Goal: Information Seeking & Learning: Learn about a topic

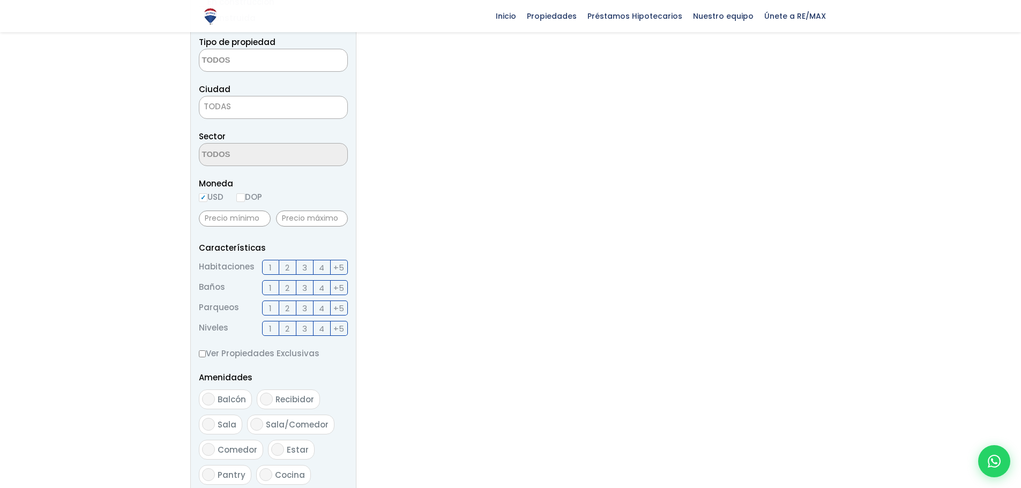
scroll to position [80, 0]
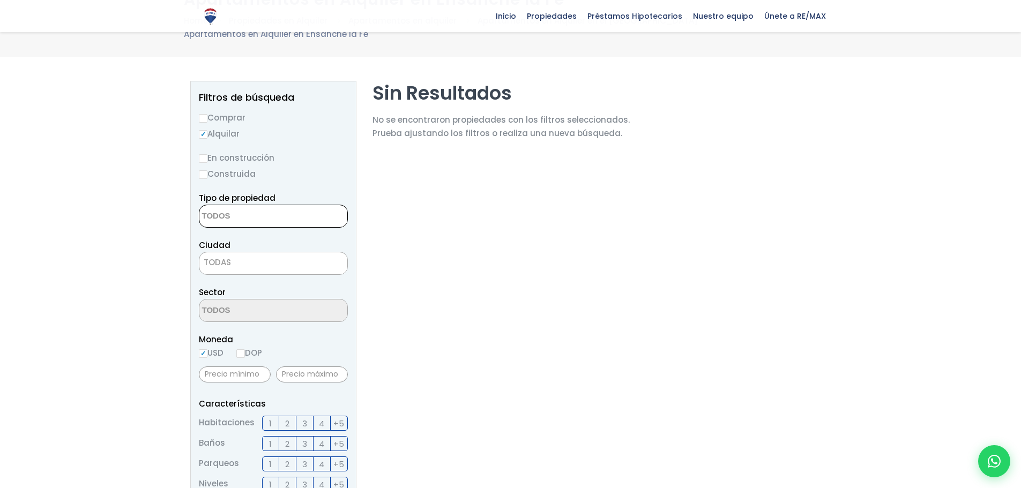
click at [261, 218] on textarea "Search" at bounding box center [251, 216] width 104 height 23
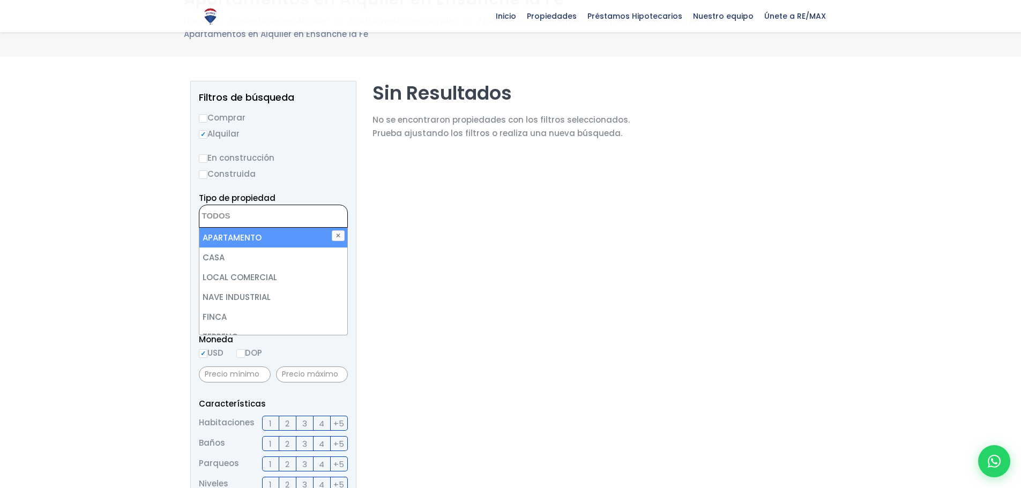
click at [260, 235] on li "APARTAMENTO" at bounding box center [273, 238] width 148 height 20
select select "apartment"
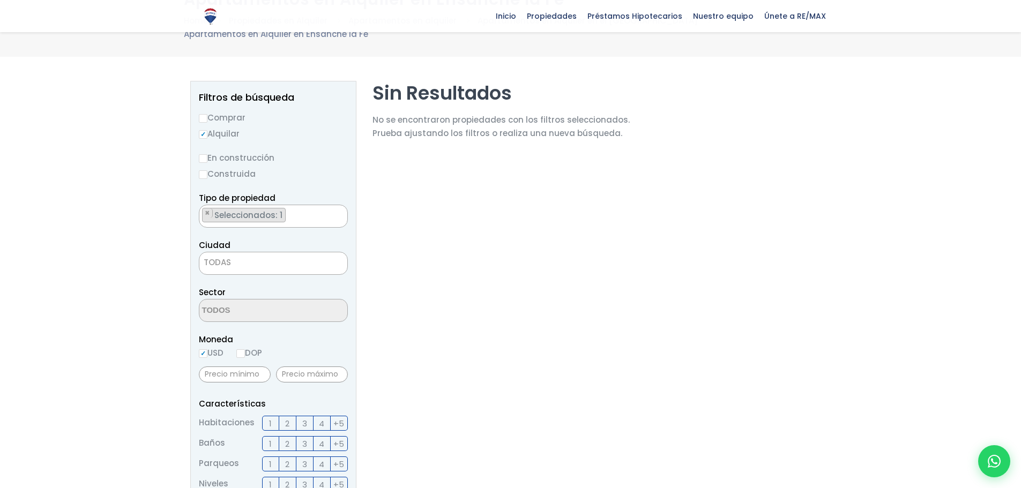
click at [422, 236] on section "Sin Resultados No se encontraron propiedades con los filtros seleccionados. Pru…" at bounding box center [500, 445] width 257 height 729
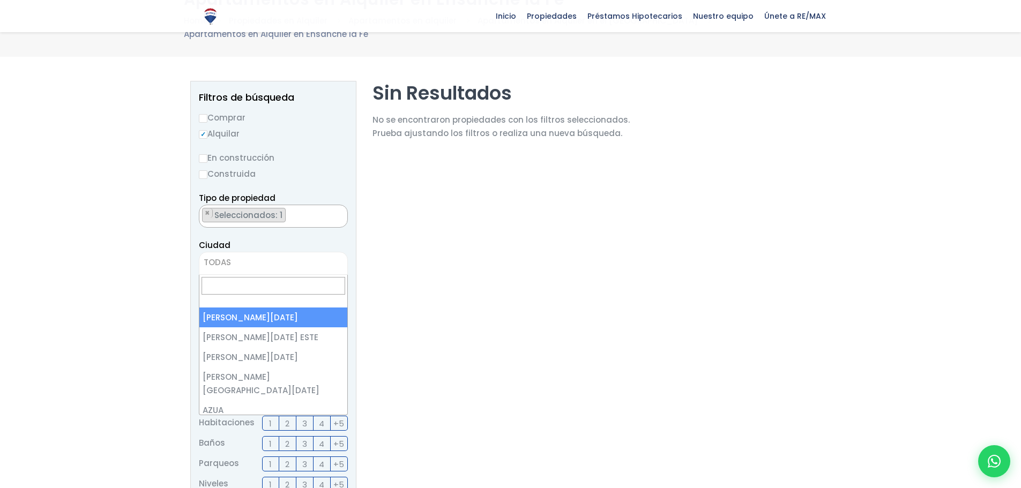
click at [287, 263] on span "TODAS" at bounding box center [273, 262] width 148 height 15
select select "1"
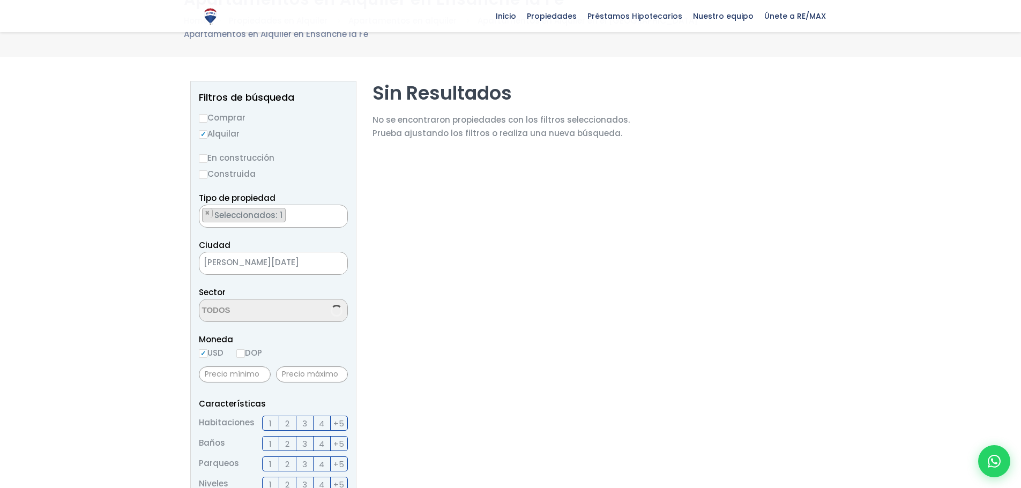
click at [483, 320] on section "Sin Resultados No se encontraron propiedades con los filtros seleccionados. Pru…" at bounding box center [500, 445] width 257 height 729
click at [297, 318] on span at bounding box center [273, 310] width 149 height 23
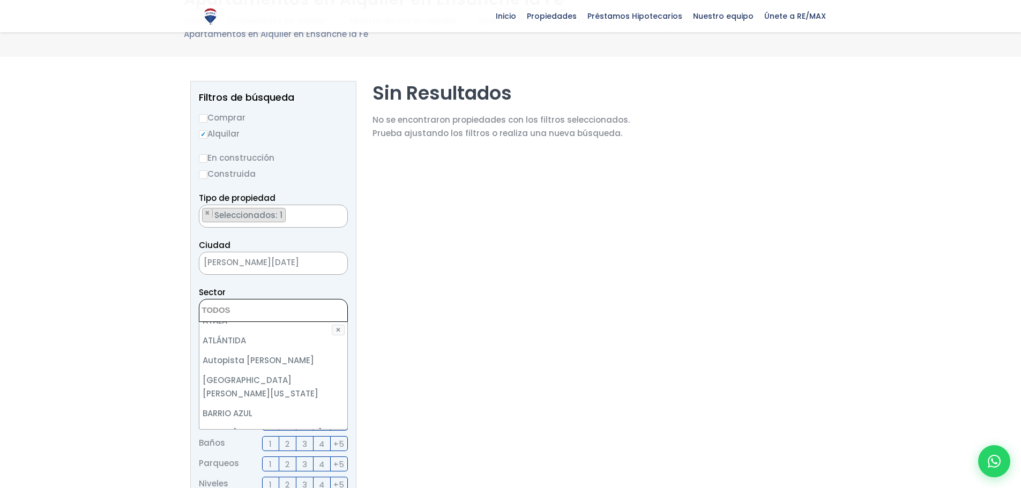
scroll to position [268, 0]
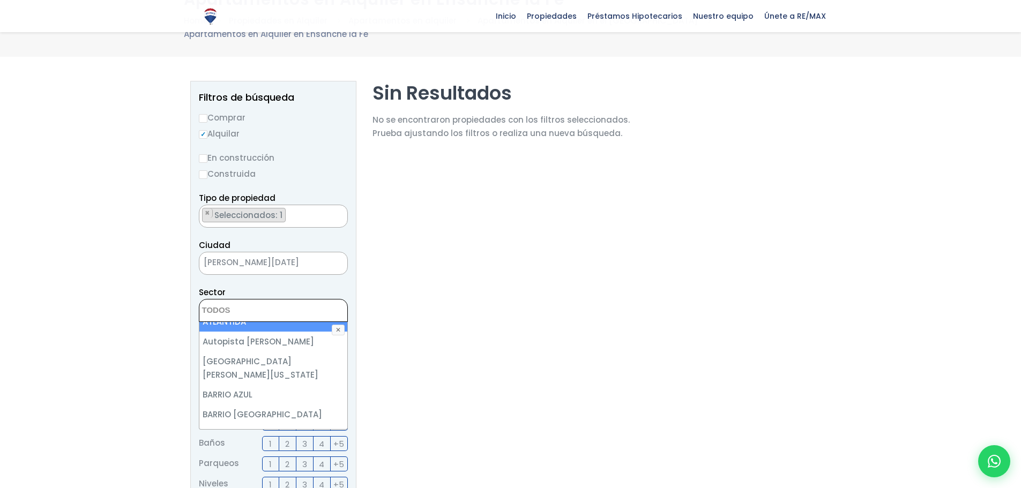
click at [288, 307] on textarea "Search" at bounding box center [251, 310] width 104 height 23
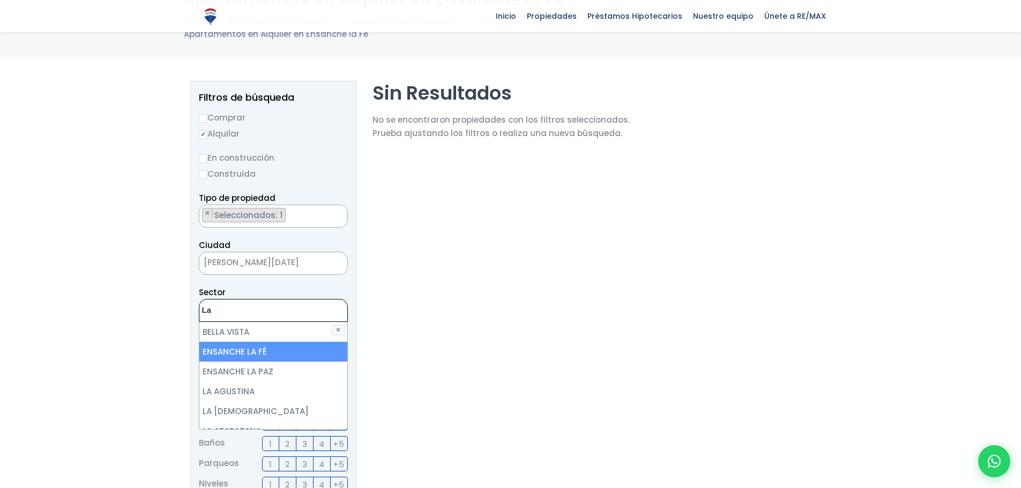
type textarea "La"
click at [252, 351] on li "ENSANCHE LA FÉ" at bounding box center [273, 352] width 148 height 20
select select "185"
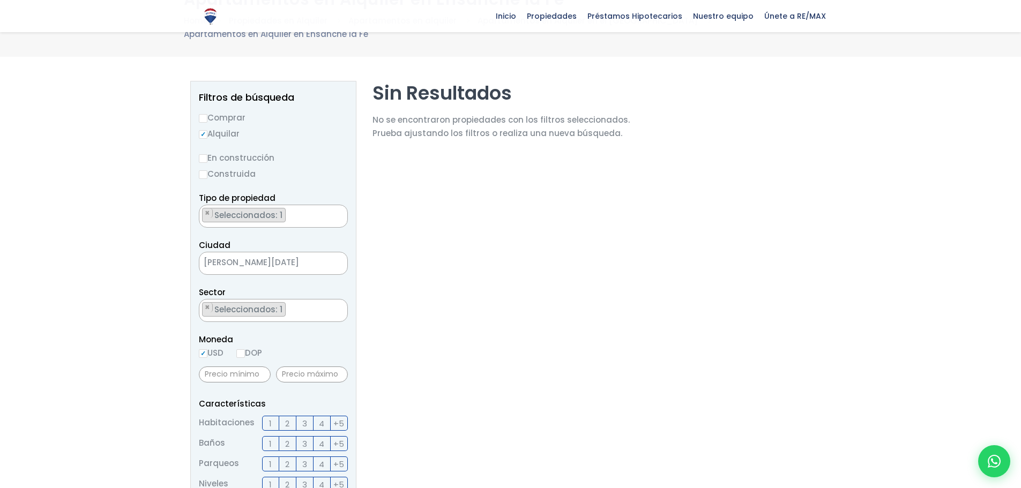
click at [401, 348] on section "Sin Resultados No se encontraron propiedades con los filtros seleccionados. Pru…" at bounding box center [500, 445] width 257 height 729
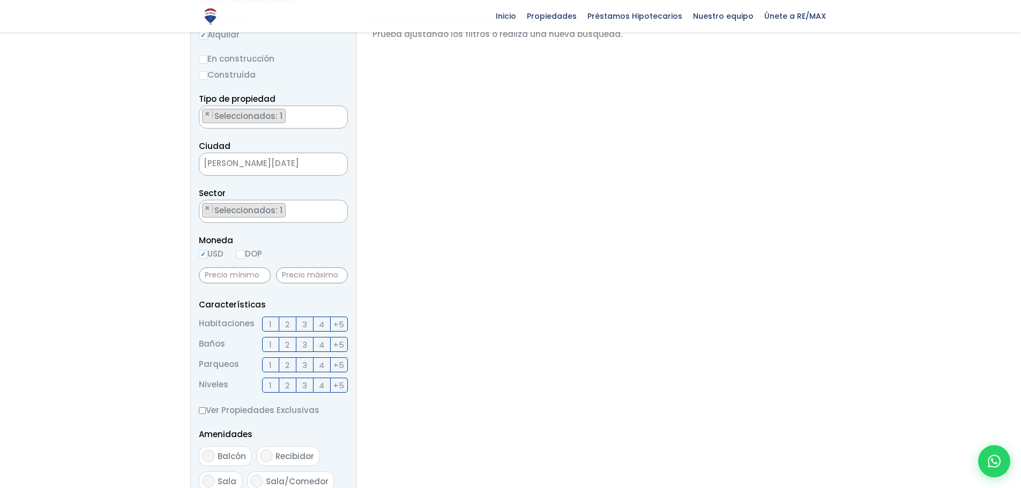
scroll to position [187, 0]
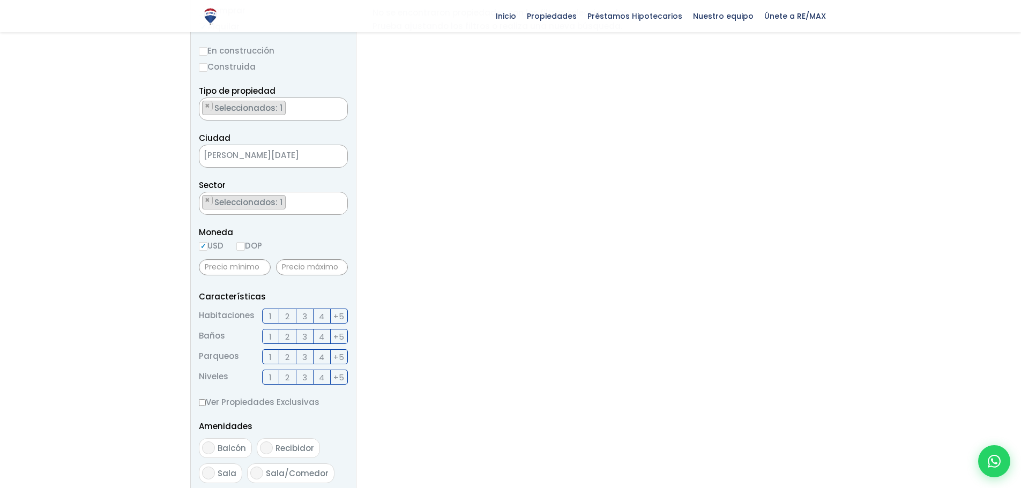
click at [243, 246] on input "DOP" at bounding box center [240, 246] width 9 height 9
radio input "true"
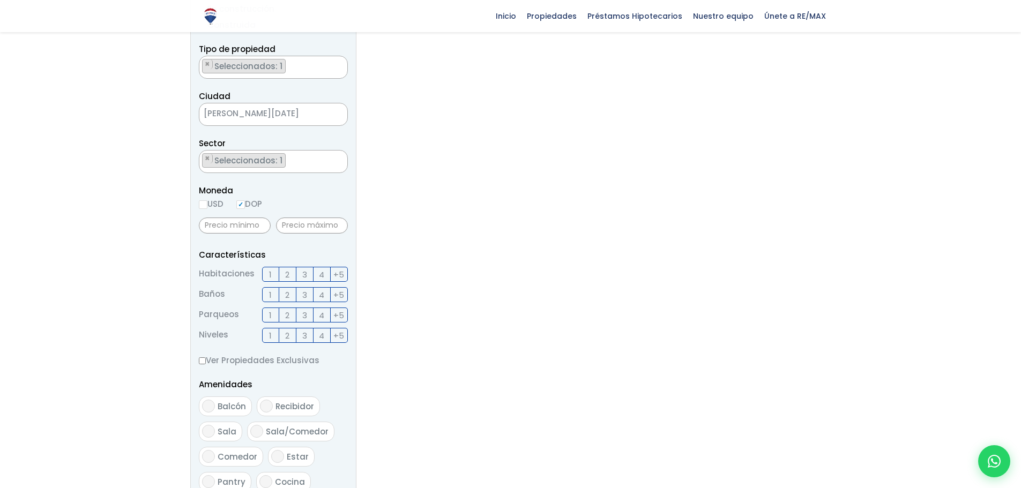
scroll to position [294, 0]
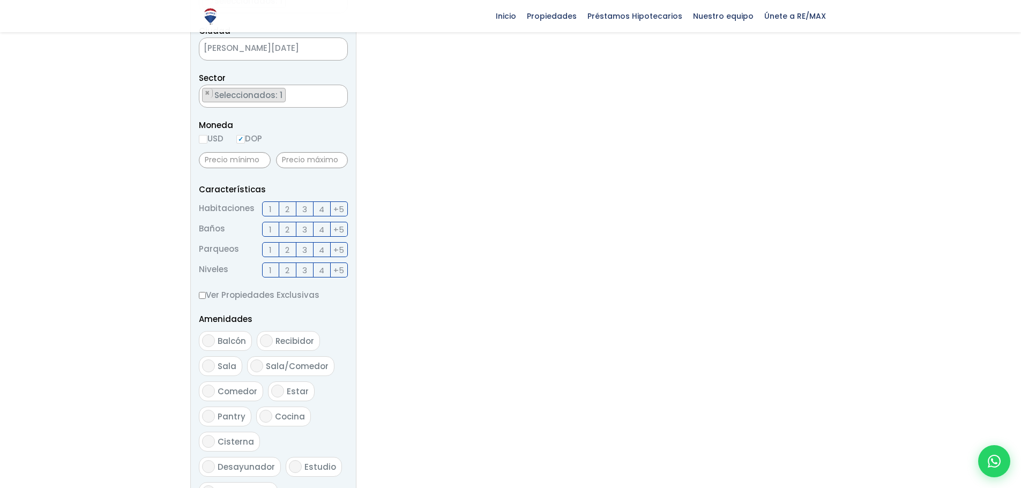
click at [288, 211] on span "2" at bounding box center [287, 209] width 4 height 13
click at [0, 0] on input "2" at bounding box center [0, 0] width 0 height 0
click at [516, 267] on section "Sin Resultados No se encontraron propiedades con los filtros seleccionados. Pru…" at bounding box center [500, 231] width 257 height 729
click at [286, 228] on span "2" at bounding box center [287, 229] width 4 height 13
click at [0, 0] on input "2" at bounding box center [0, 0] width 0 height 0
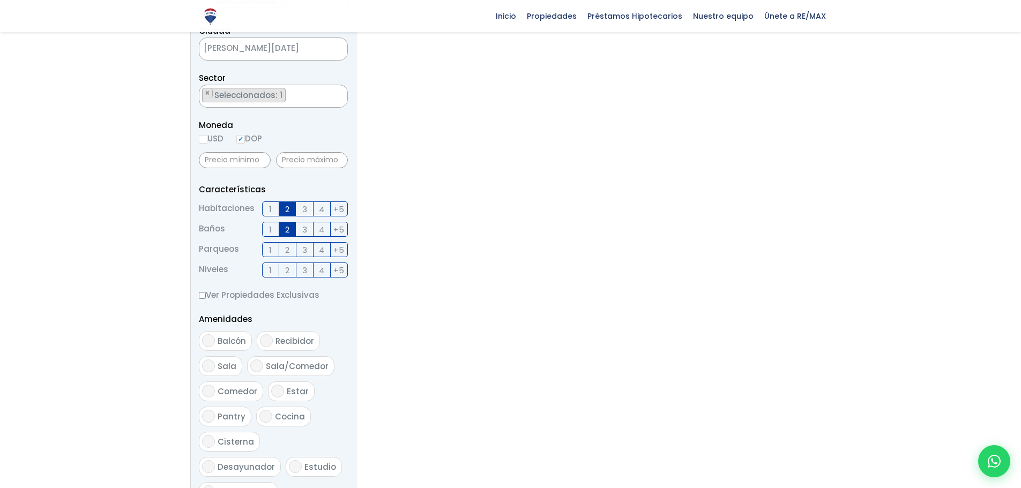
click at [289, 250] on span "2" at bounding box center [287, 249] width 4 height 13
click at [0, 0] on input "2" at bounding box center [0, 0] width 0 height 0
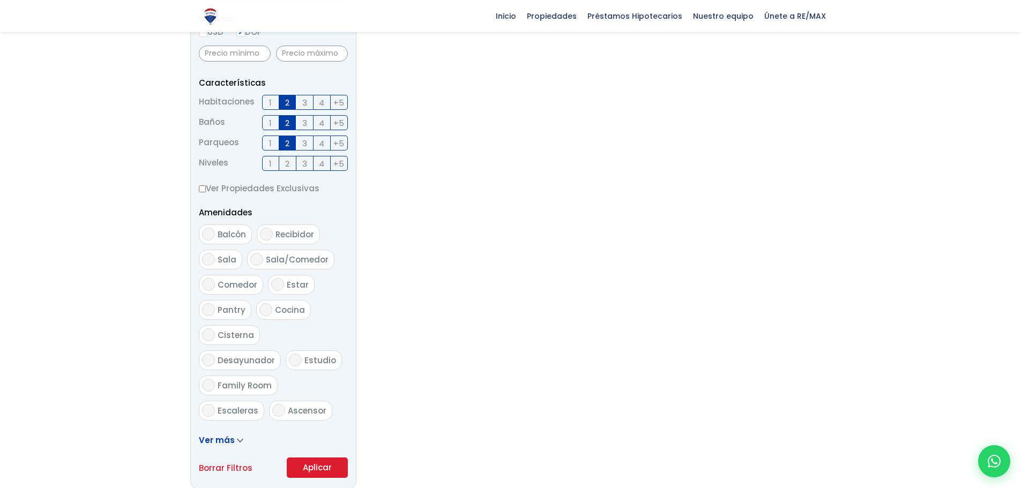
scroll to position [401, 0]
click at [286, 161] on span "2" at bounding box center [287, 162] width 4 height 13
click at [0, 0] on input "2" at bounding box center [0, 0] width 0 height 0
click at [207, 235] on input "Balcón" at bounding box center [208, 233] width 13 height 13
checkbox input "true"
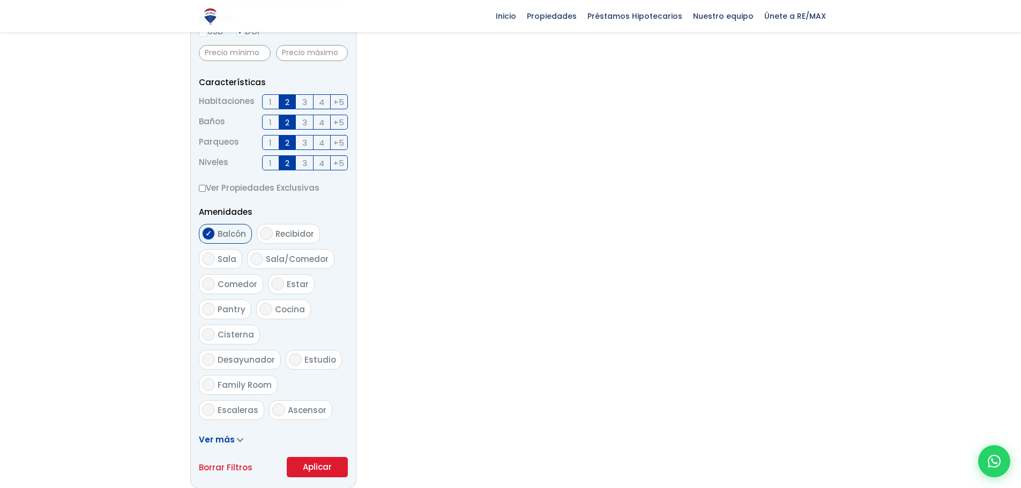
click at [206, 259] on input "Sala" at bounding box center [208, 258] width 13 height 13
checkbox input "true"
click at [257, 261] on input "Sala/Comedor" at bounding box center [256, 258] width 13 height 13
checkbox input "true"
click at [211, 287] on input "Comedor" at bounding box center [208, 284] width 13 height 13
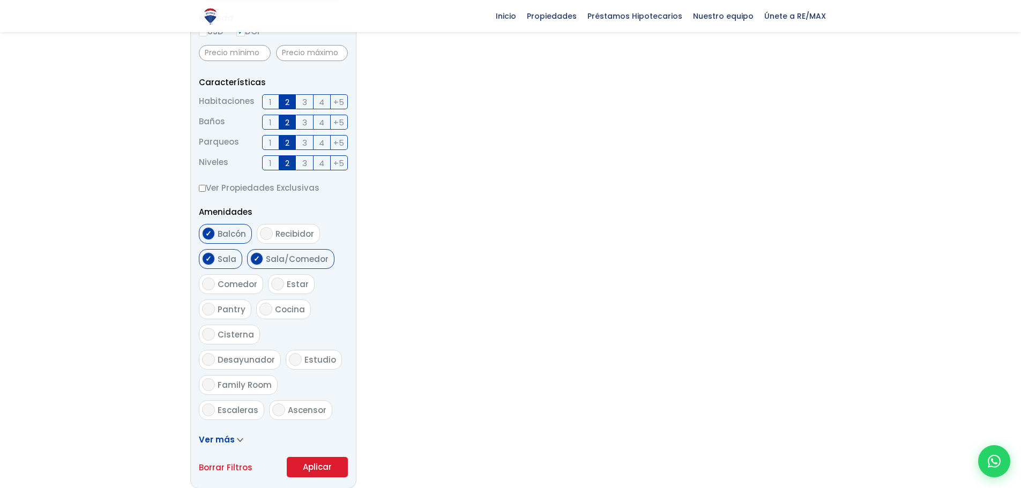
checkbox input "true"
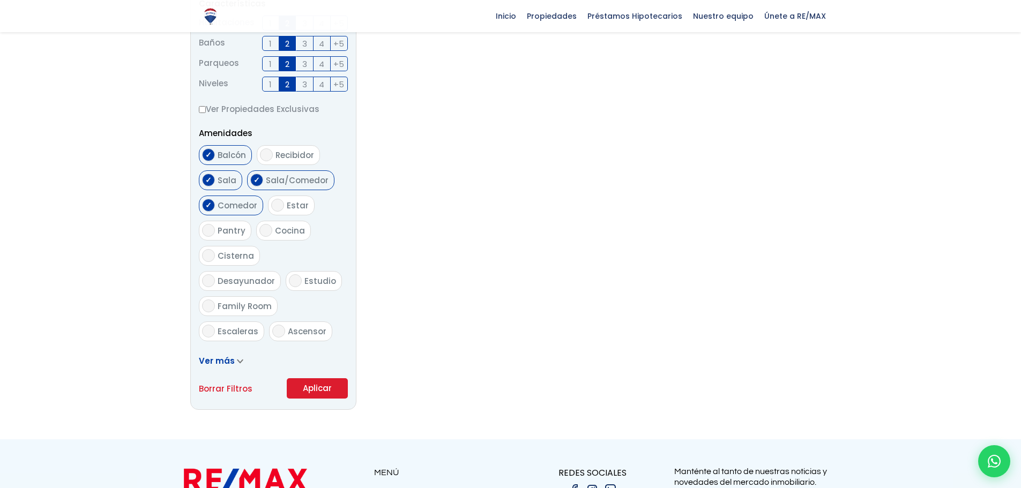
scroll to position [508, 0]
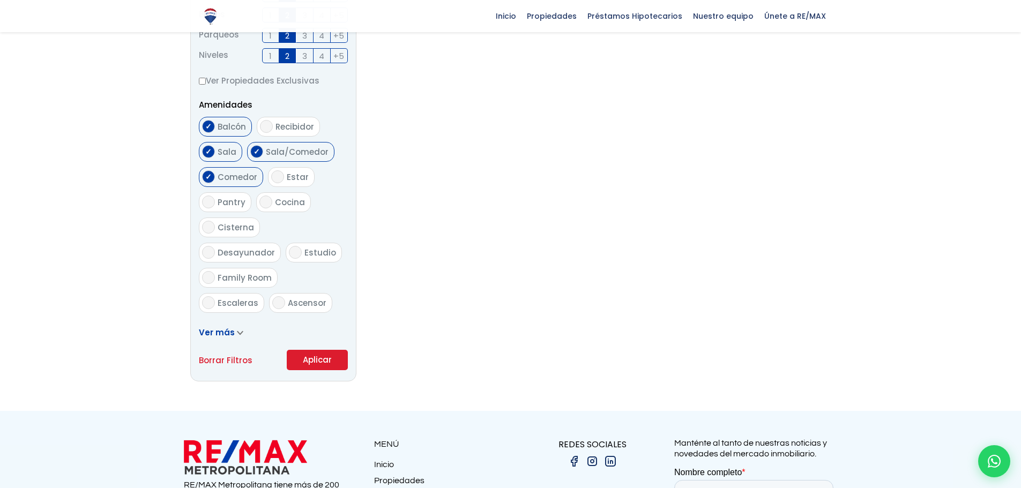
click at [263, 202] on input "Cocina" at bounding box center [265, 202] width 13 height 13
checkbox input "true"
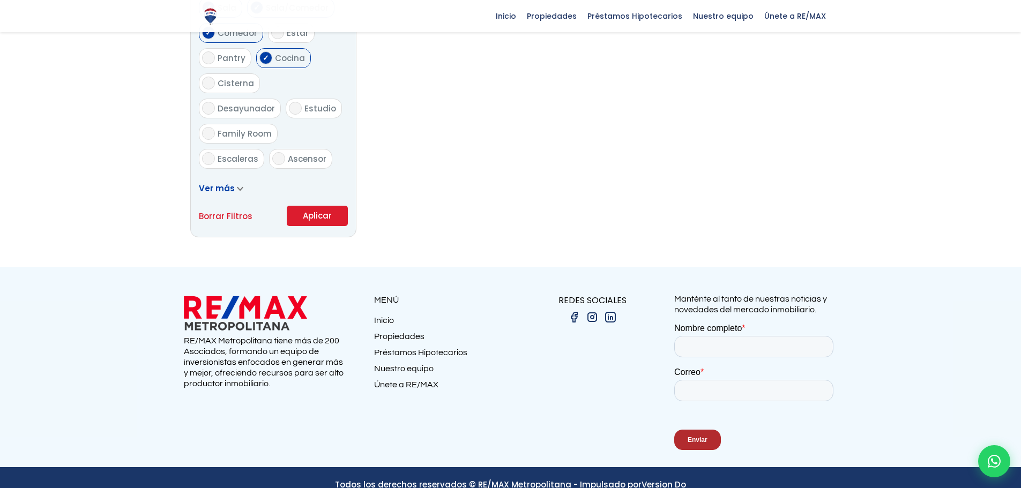
scroll to position [669, 0]
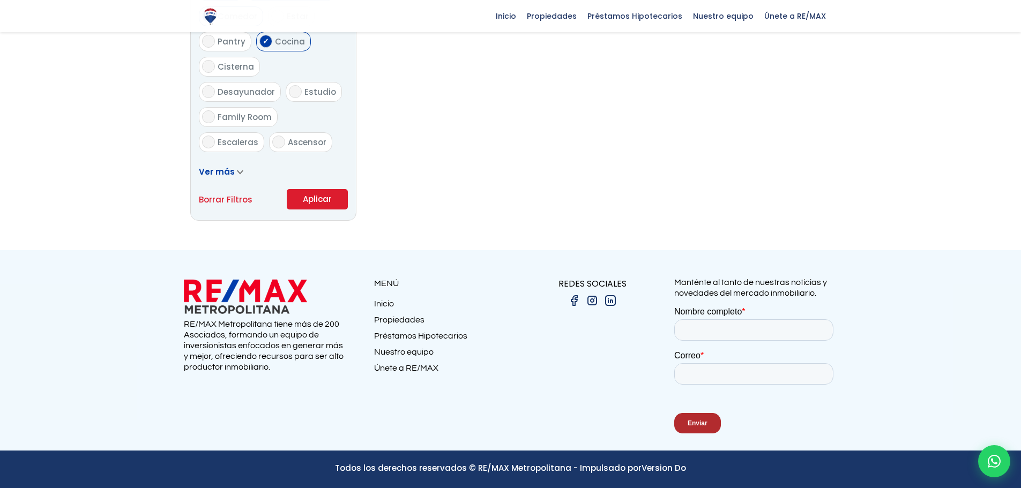
click at [316, 200] on button "Aplicar" at bounding box center [317, 199] width 61 height 20
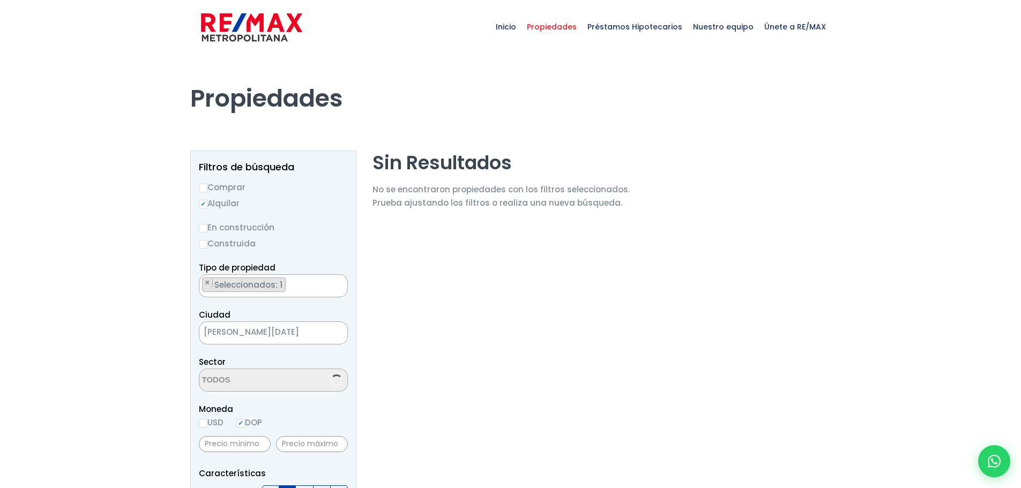
select select "185"
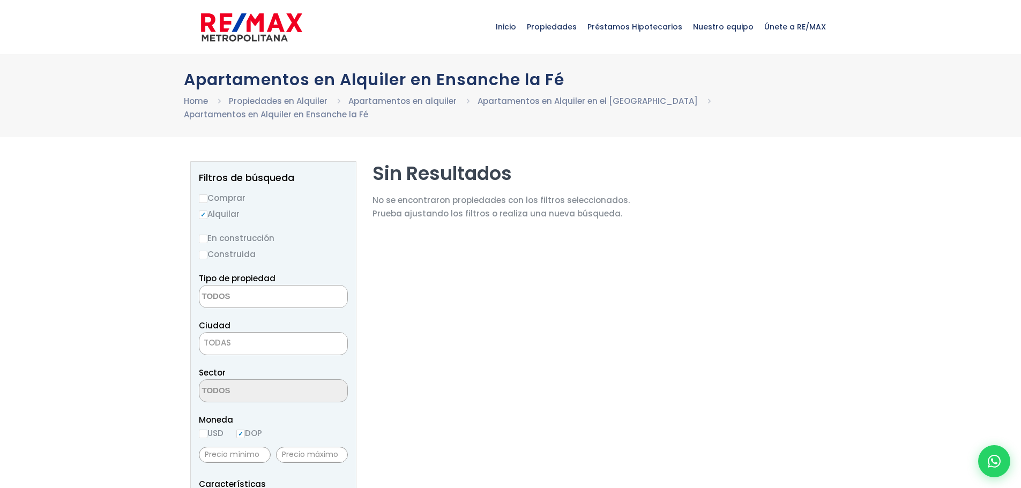
select select "1"
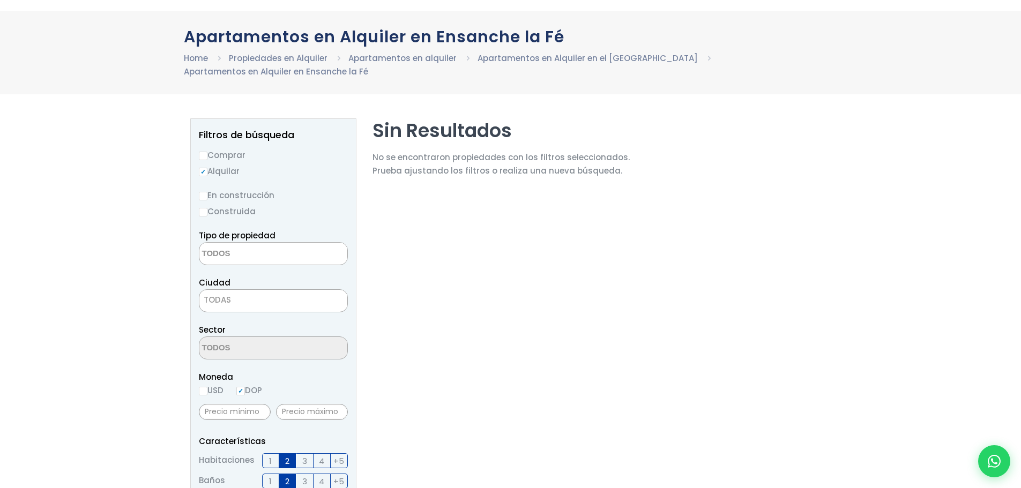
scroll to position [107, 0]
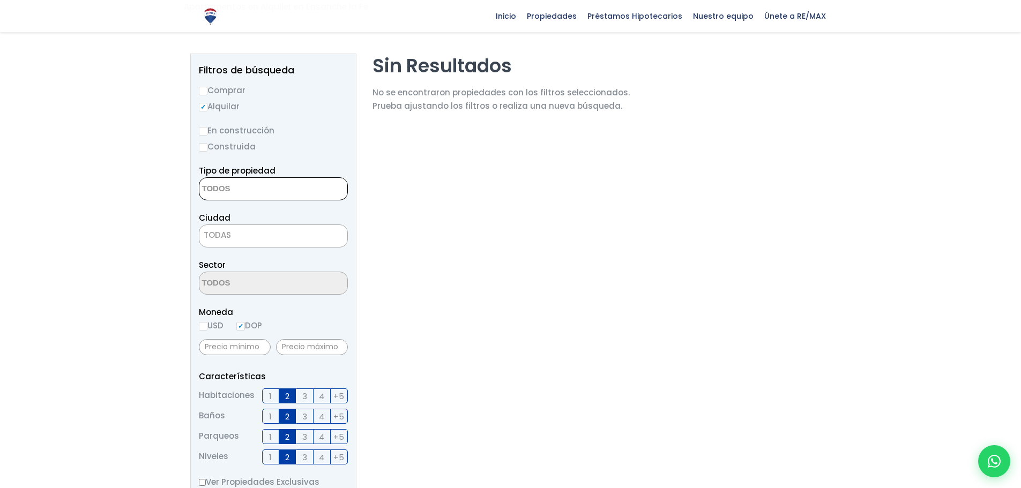
click at [278, 187] on textarea "Search" at bounding box center [251, 189] width 104 height 23
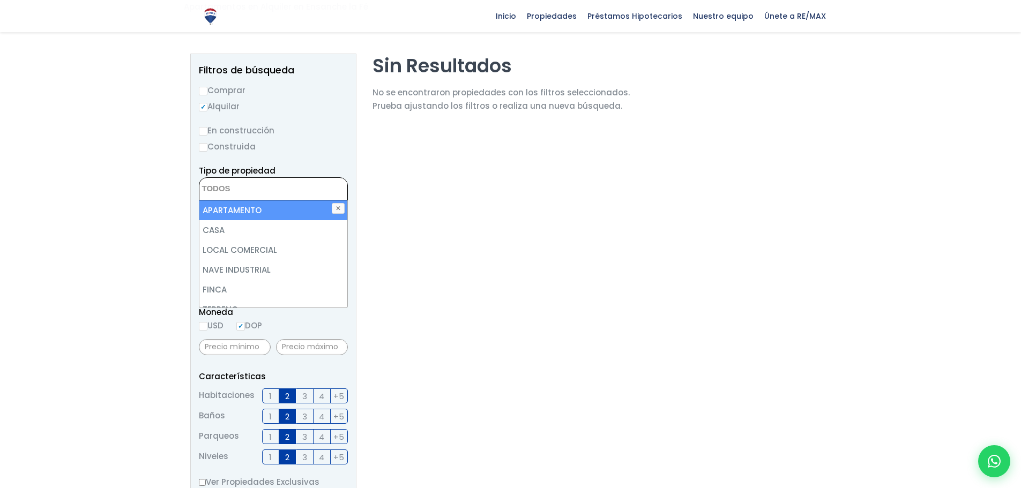
click at [264, 210] on li "APARTAMENTO" at bounding box center [273, 210] width 148 height 20
click at [242, 210] on li "APARTAMENTO" at bounding box center [273, 210] width 148 height 20
select select "apartment"
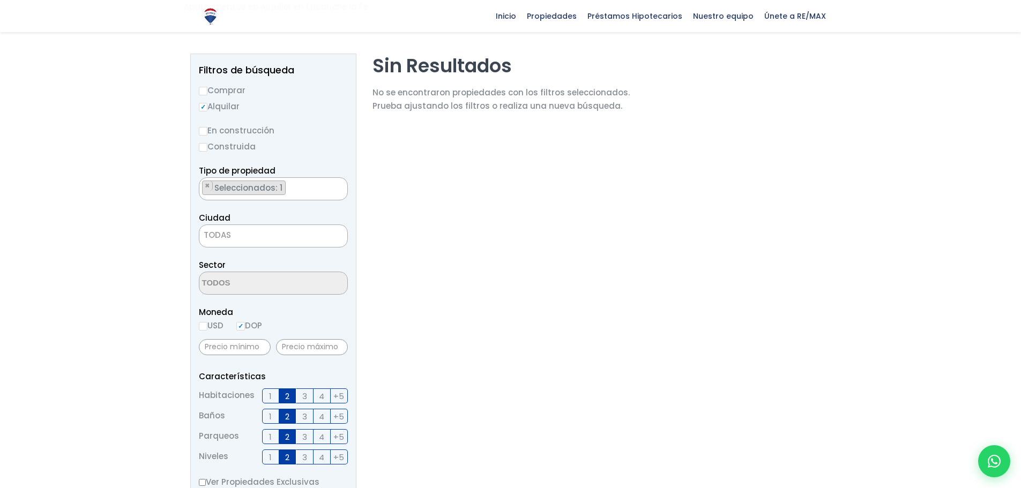
click at [480, 241] on section "Sin Resultados No se encontraron propiedades con los filtros seleccionados. Pru…" at bounding box center [500, 418] width 257 height 729
click at [272, 231] on span "TODAS" at bounding box center [273, 235] width 148 height 15
click at [486, 274] on section "Sin Resultados No se encontraron propiedades con los filtros seleccionados. Pru…" at bounding box center [500, 418] width 257 height 729
click at [262, 235] on span "TODAS" at bounding box center [273, 235] width 148 height 15
click at [460, 233] on section "Sin Resultados No se encontraron propiedades con los filtros seleccionados. Pru…" at bounding box center [500, 418] width 257 height 729
